Goal: Transaction & Acquisition: Purchase product/service

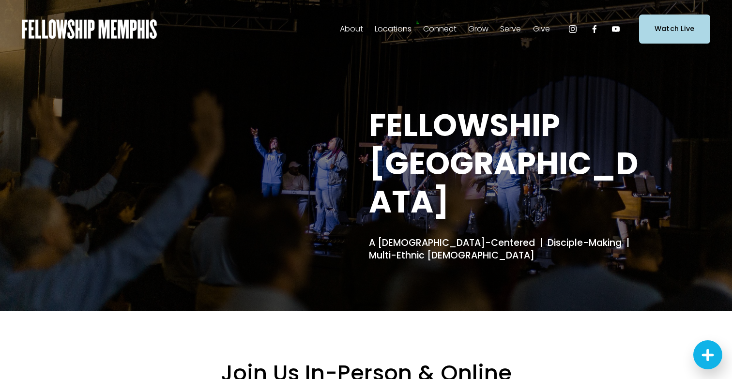
click at [541, 27] on span "Give" at bounding box center [541, 29] width 17 height 14
click at [541, 33] on span "Give" at bounding box center [541, 29] width 17 height 14
click at [0, 0] on span "Give" at bounding box center [0, 0] width 0 height 0
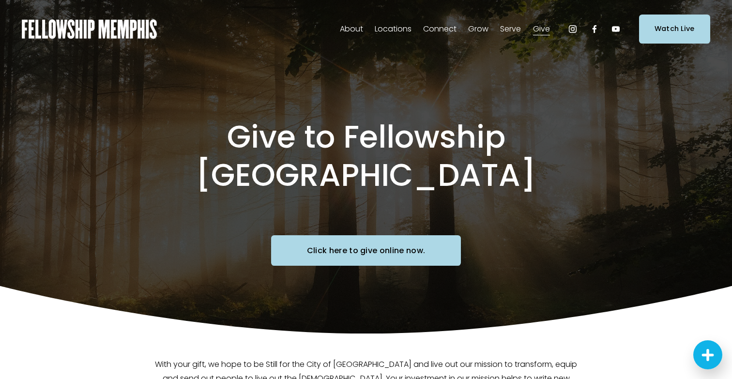
click at [393, 235] on link "Click here to give online now." at bounding box center [366, 250] width 190 height 31
click at [0, 0] on span "Events" at bounding box center [0, 0] width 0 height 0
